Goal: Navigation & Orientation: Find specific page/section

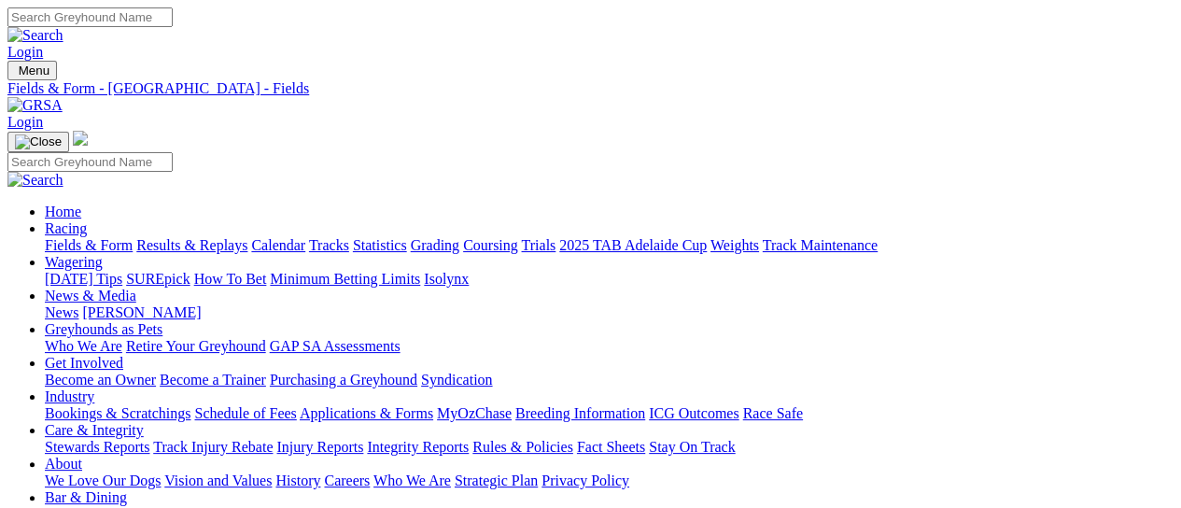
click at [87, 220] on link "Racing" at bounding box center [66, 228] width 42 height 16
click at [227, 237] on link "Results & Replays" at bounding box center [191, 245] width 111 height 16
click at [66, 237] on link "Fields & Form" at bounding box center [89, 245] width 88 height 16
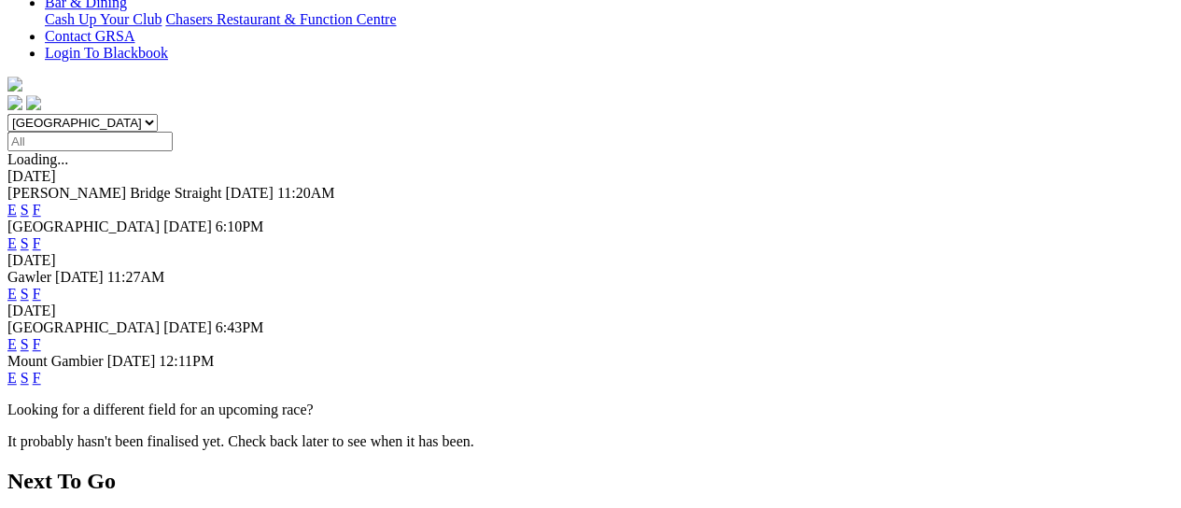
scroll to position [498, 0]
